Goal: Use online tool/utility

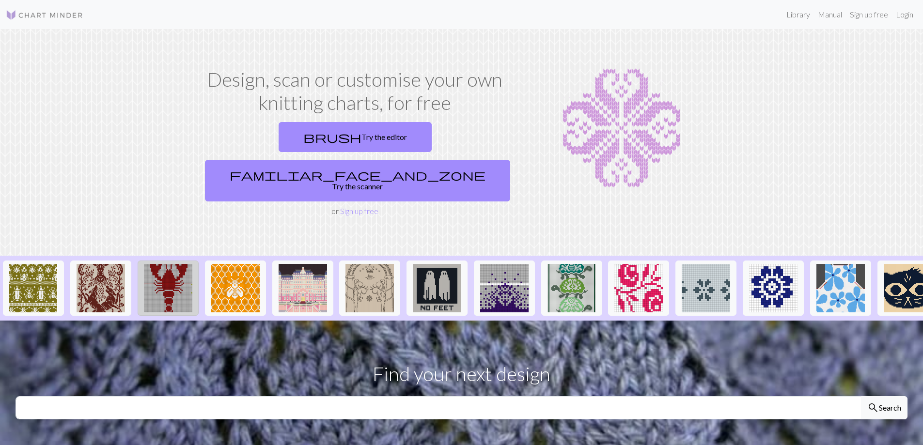
click at [160, 264] on img at bounding box center [168, 288] width 48 height 48
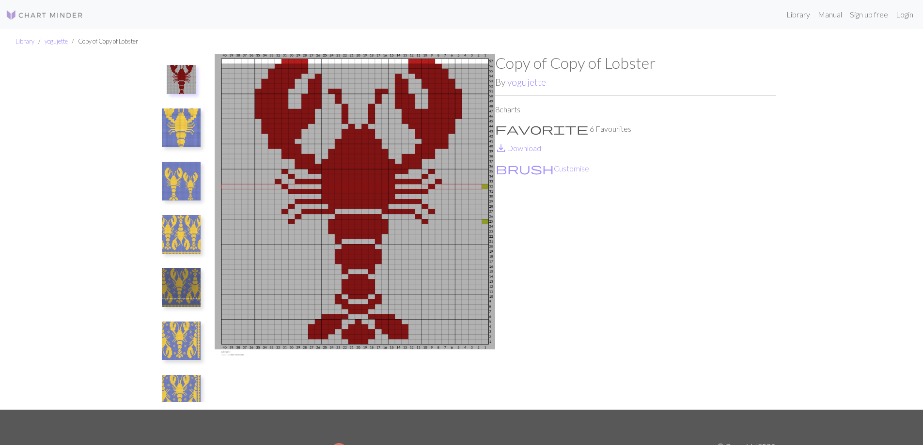
click at [526, 38] on ul "Library yogujette Copy of Copy of Lobster" at bounding box center [461, 41] width 923 height 25
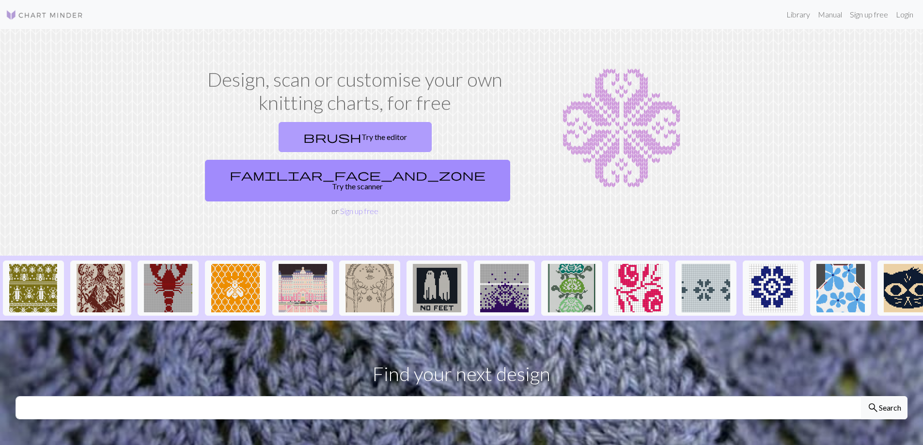
click at [279, 132] on link "brush Try the editor" at bounding box center [355, 137] width 153 height 30
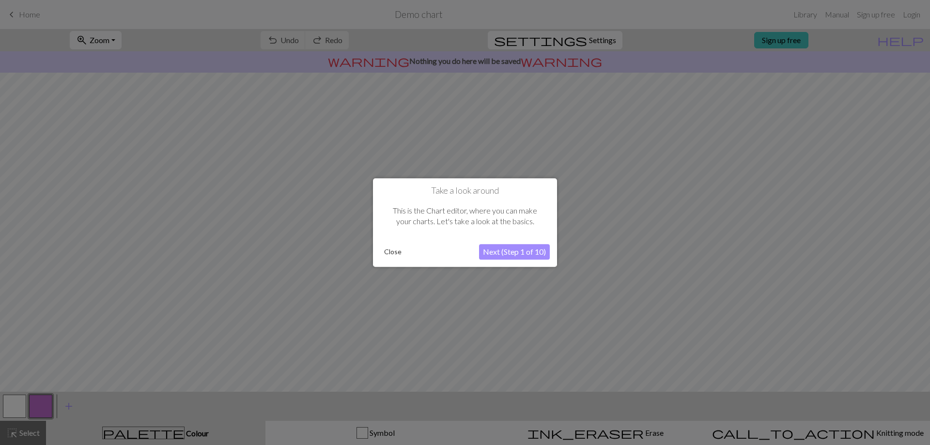
click at [502, 251] on button "Next (Step 1 of 10)" at bounding box center [514, 252] width 71 height 16
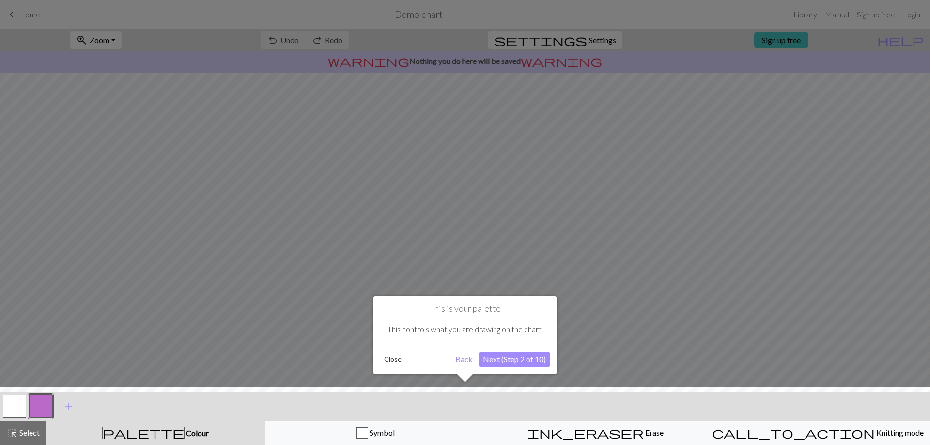
click at [509, 360] on button "Next (Step 2 of 10)" at bounding box center [514, 360] width 71 height 16
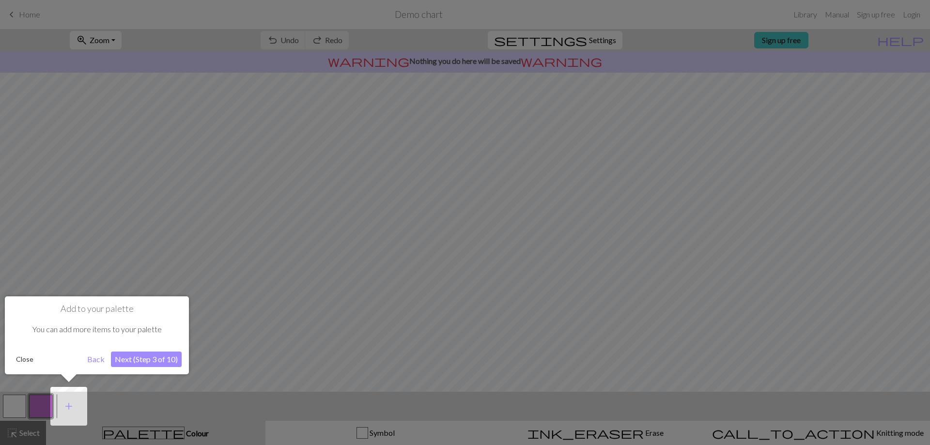
click at [19, 357] on button "Close" at bounding box center [24, 359] width 25 height 15
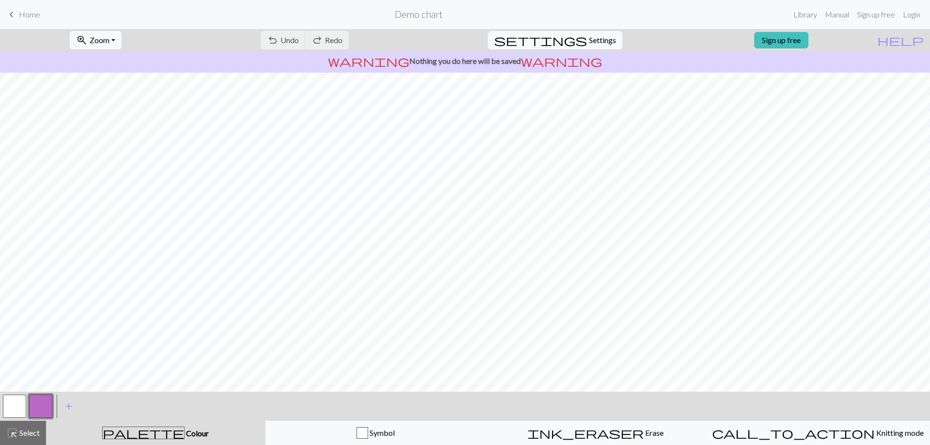
click at [318, 41] on div "undo Undo Undo redo Redo Redo" at bounding box center [304, 40] width 103 height 22
